Goal: Information Seeking & Learning: Learn about a topic

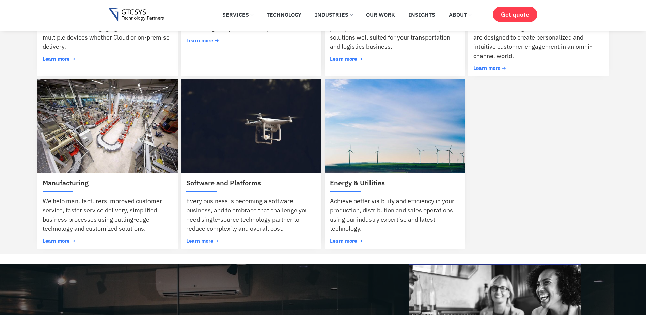
scroll to position [511, 0]
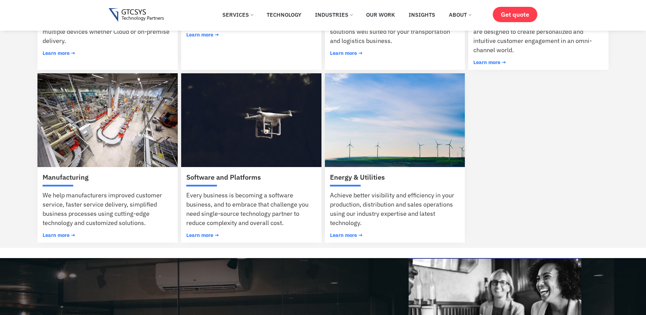
click at [197, 236] on span "Learn more →" at bounding box center [202, 234] width 33 height 5
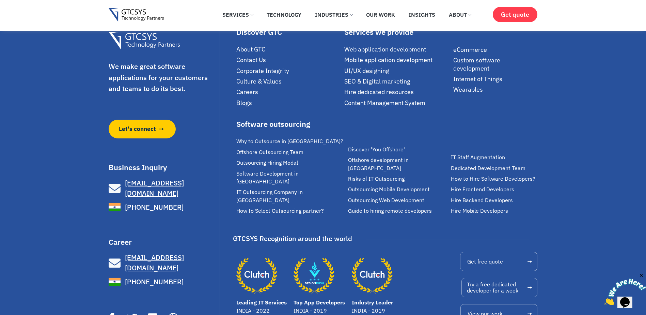
scroll to position [1276, 0]
